Goal: Task Accomplishment & Management: Use online tool/utility

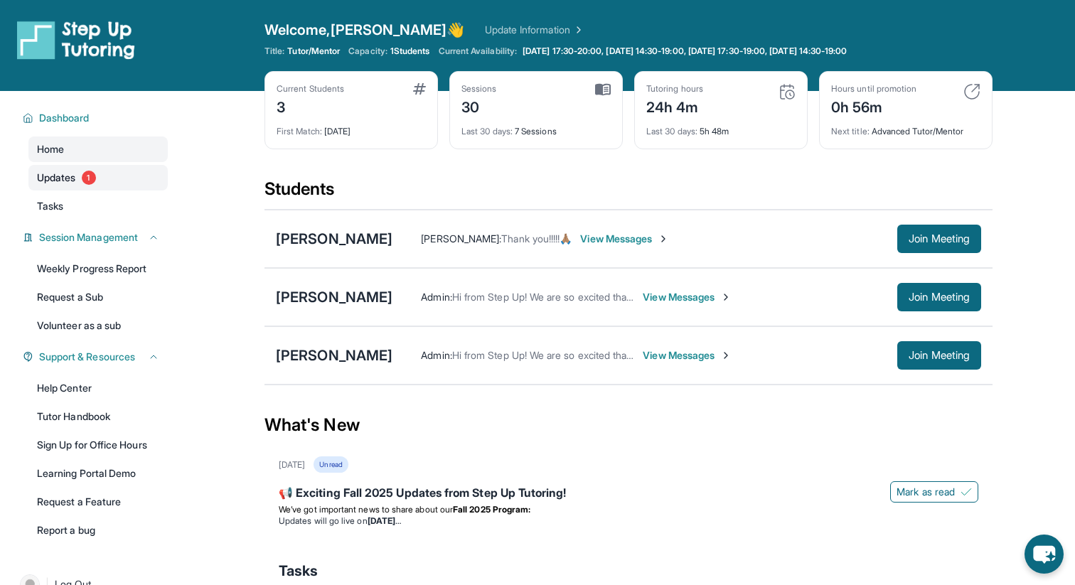
click at [112, 173] on link "Updates 1" at bounding box center [97, 178] width 139 height 26
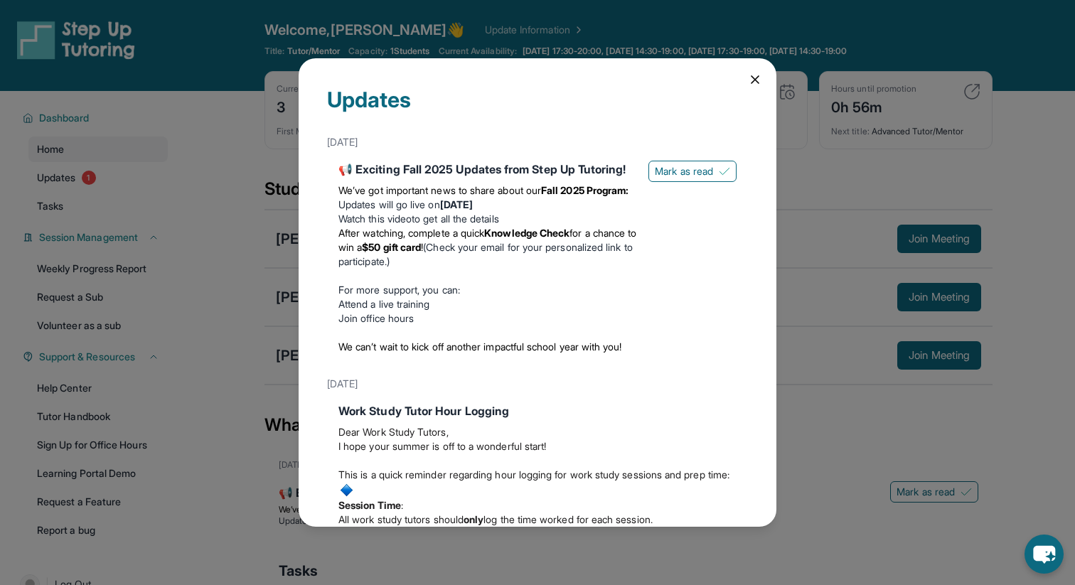
click at [749, 85] on icon at bounding box center [755, 80] width 14 height 14
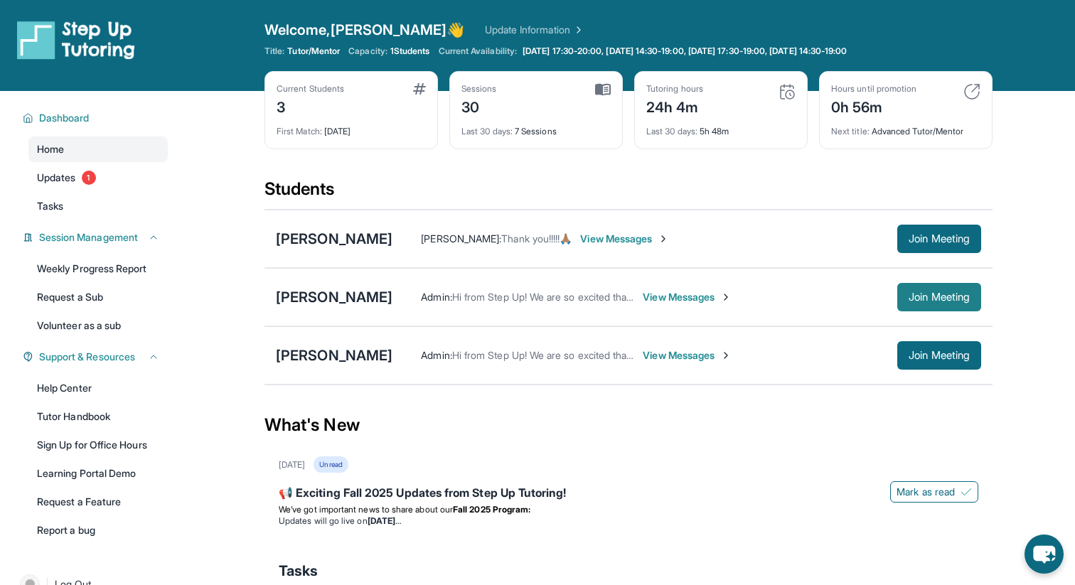
click at [911, 304] on button "Join Meeting" at bounding box center [939, 297] width 84 height 28
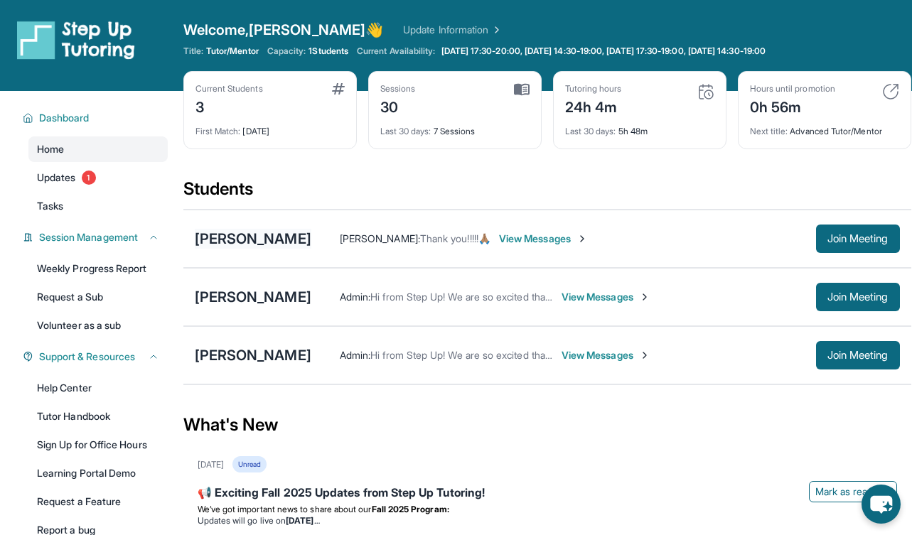
click at [279, 248] on div "[PERSON_NAME]" at bounding box center [253, 239] width 117 height 20
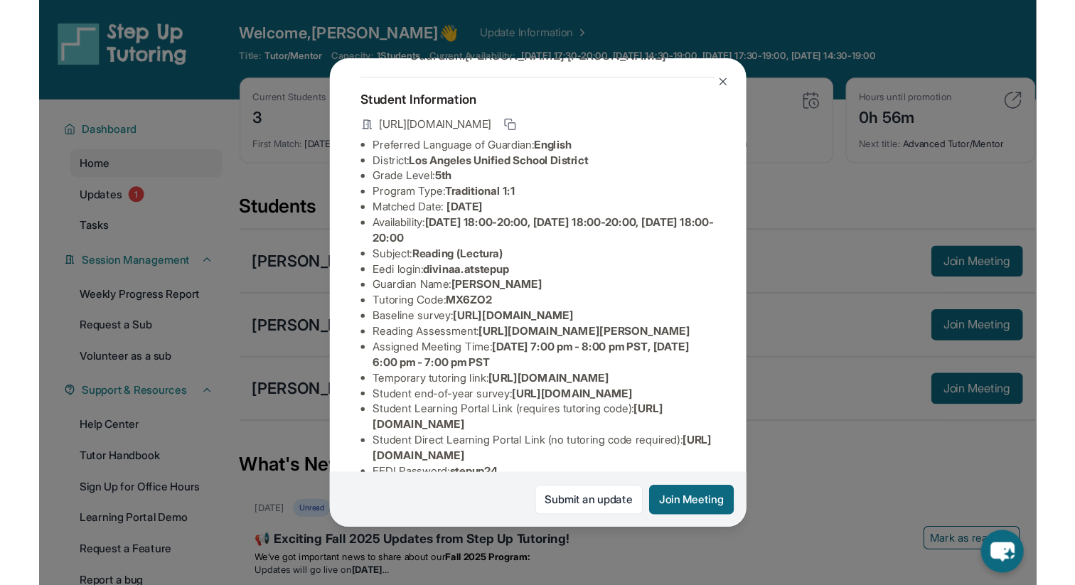
scroll to position [67, 0]
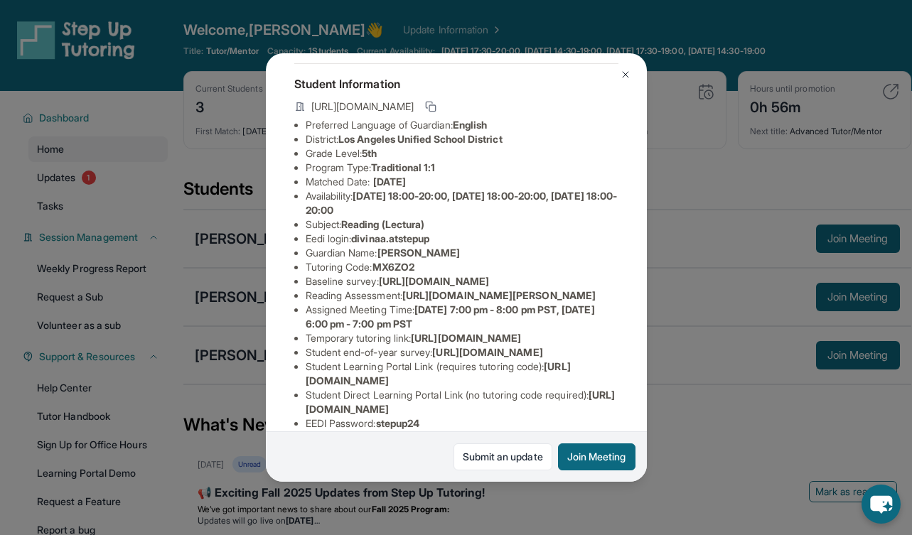
click at [627, 77] on img at bounding box center [625, 74] width 11 height 11
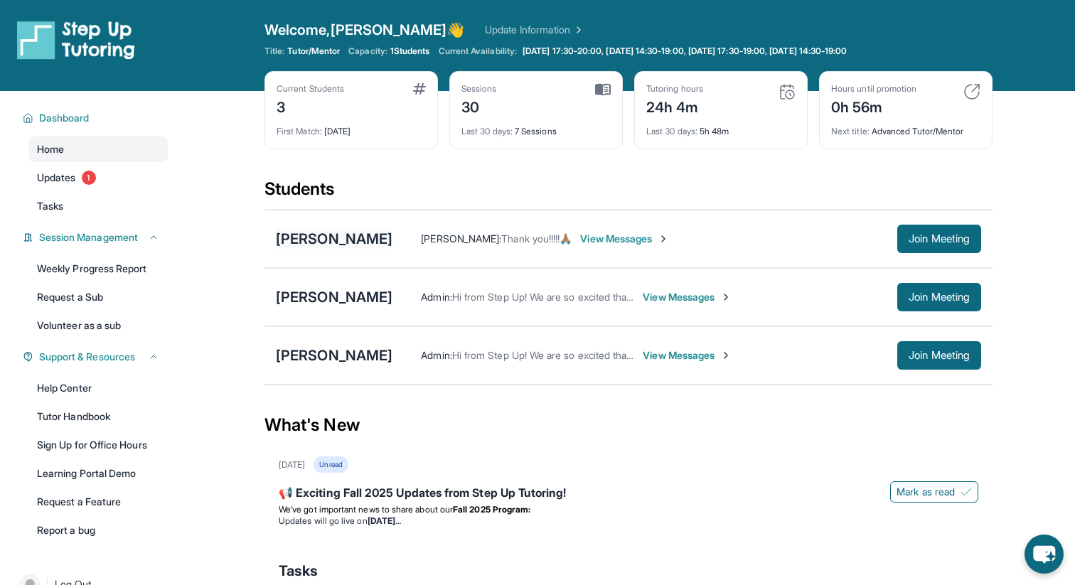
click at [372, 235] on div "[PERSON_NAME]" at bounding box center [334, 239] width 117 height 20
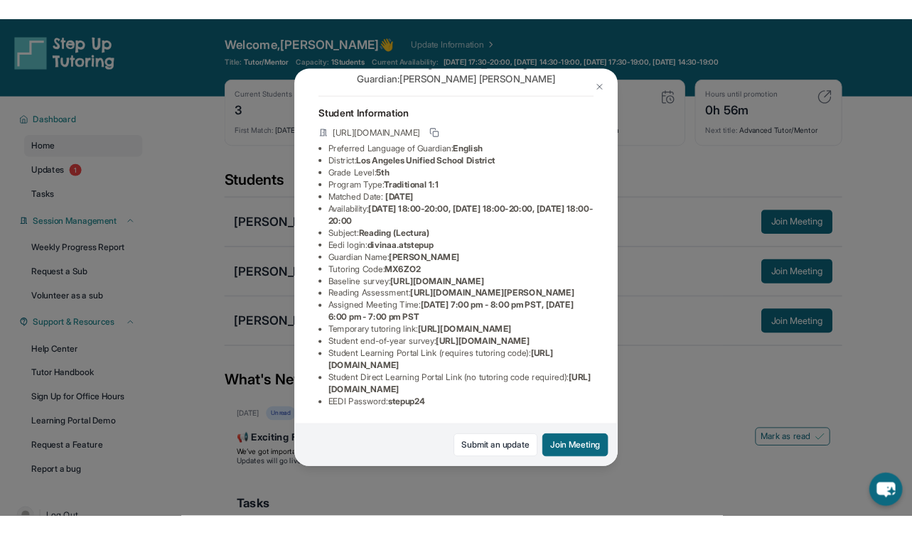
scroll to position [91, 0]
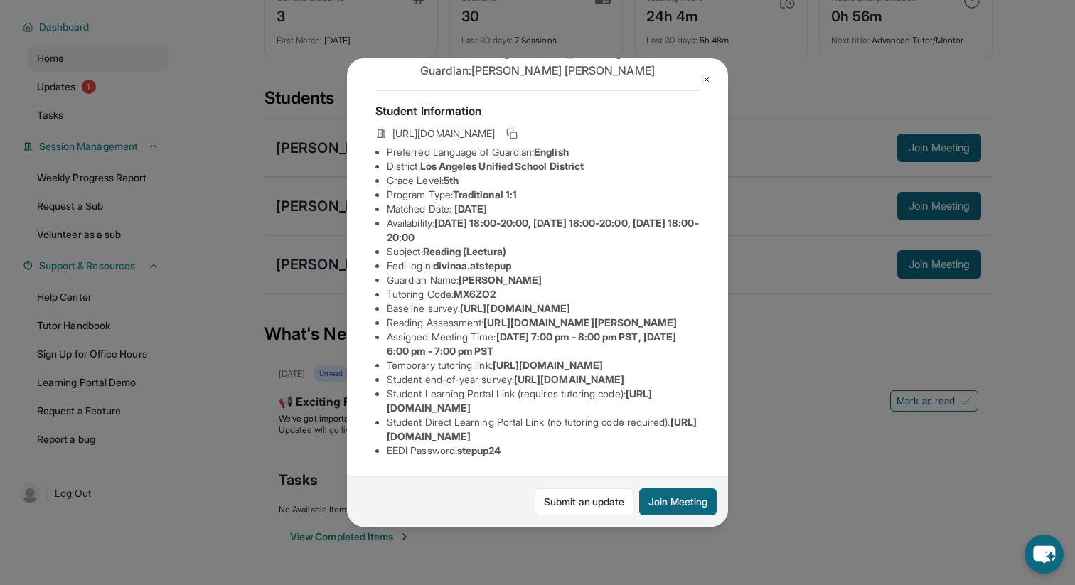
click at [768, 156] on div "[PERSON_NAME] Guardian: [PERSON_NAME] Student Information [URL][DOMAIN_NAME] Pr…" at bounding box center [537, 292] width 1075 height 585
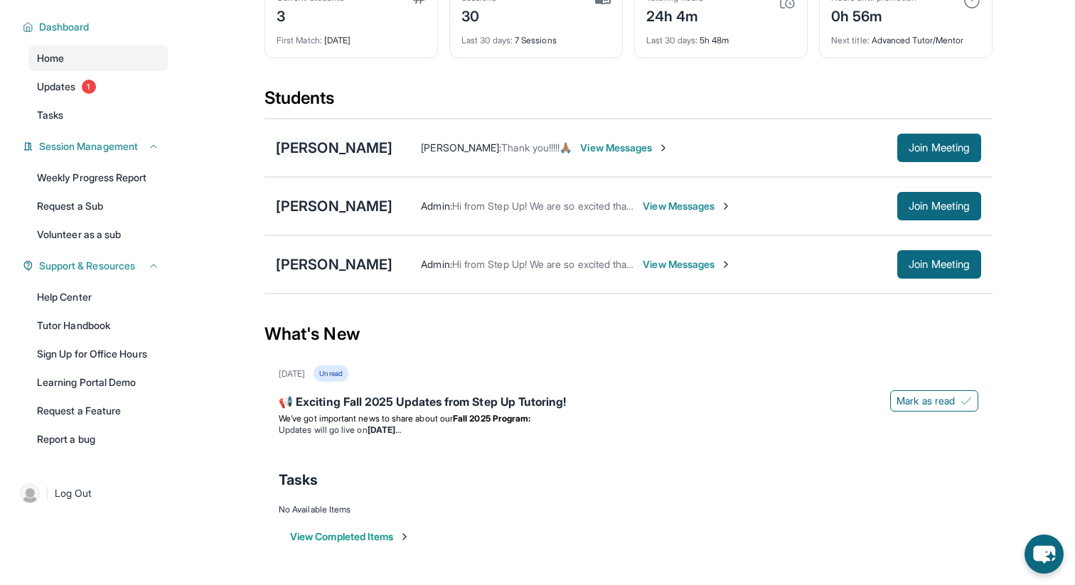
click at [346, 149] on div "[PERSON_NAME]" at bounding box center [334, 148] width 117 height 20
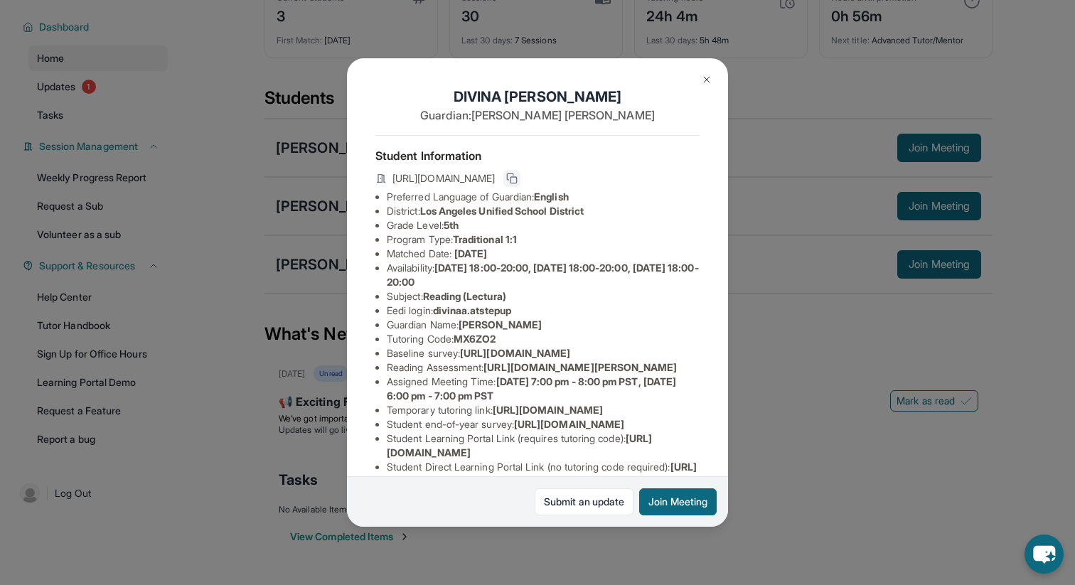
click at [517, 177] on rect at bounding box center [513, 180] width 6 height 6
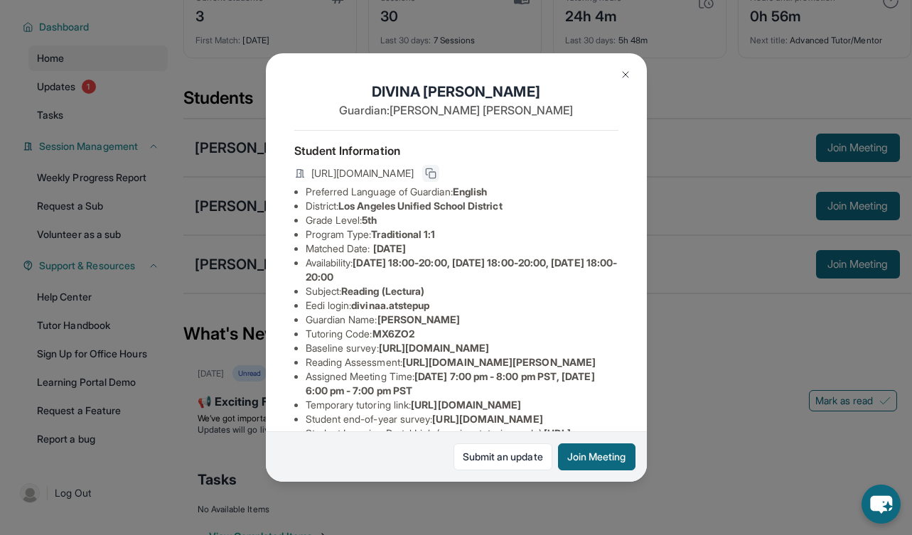
click at [622, 73] on img at bounding box center [625, 74] width 11 height 11
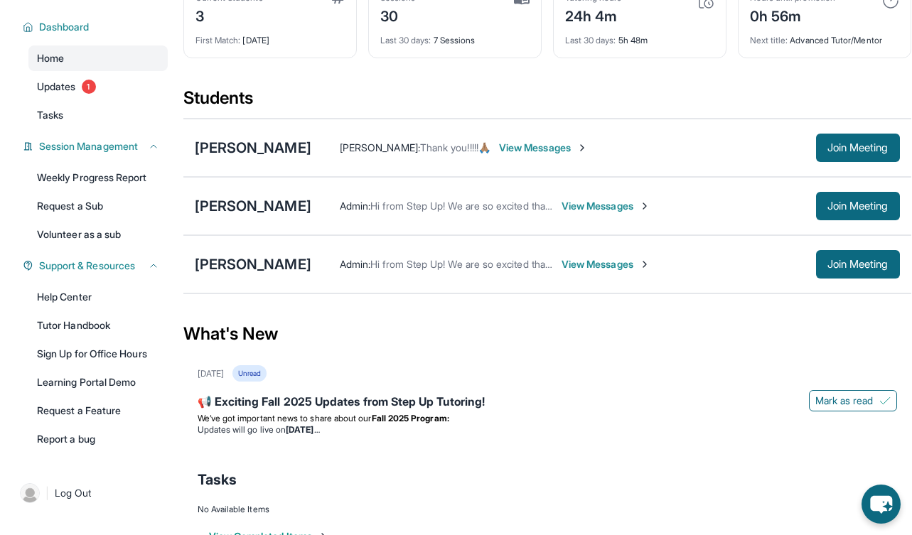
scroll to position [0, 0]
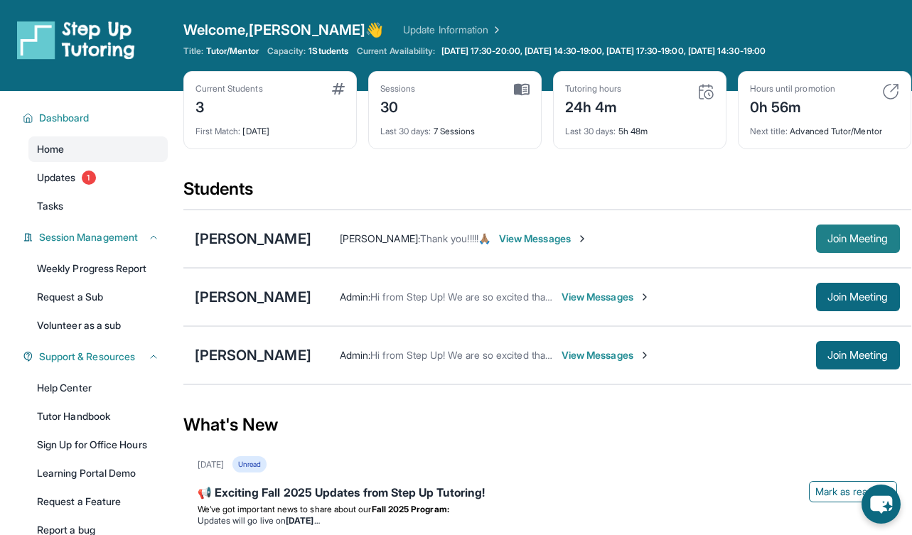
click at [826, 247] on button "Join Meeting" at bounding box center [858, 239] width 84 height 28
